Goal: Task Accomplishment & Management: Manage account settings

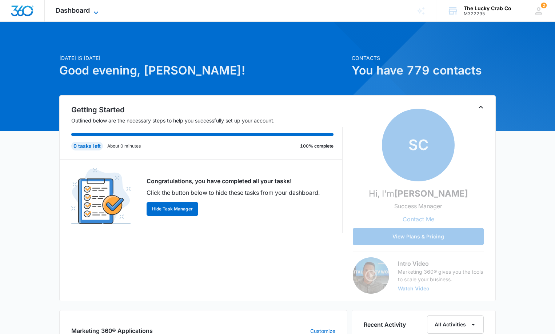
click at [88, 9] on span "Dashboard" at bounding box center [73, 11] width 34 height 8
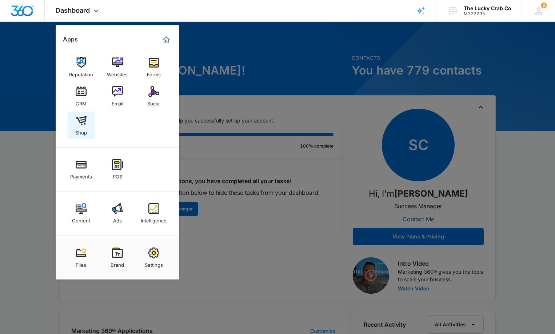
click at [83, 120] on img at bounding box center [81, 120] width 11 height 11
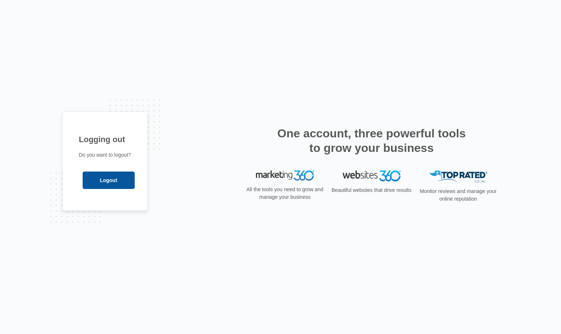
click at [119, 182] on input "Logout" at bounding box center [109, 180] width 52 height 17
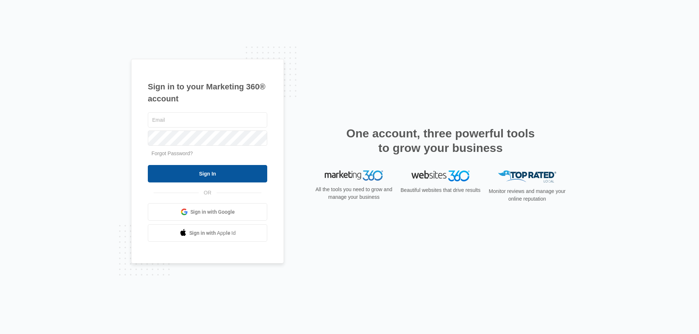
type input "[PERSON_NAME][EMAIL_ADDRESS][DOMAIN_NAME]"
click at [187, 170] on input "Sign In" at bounding box center [207, 173] width 119 height 17
